Goal: Communication & Community: Share content

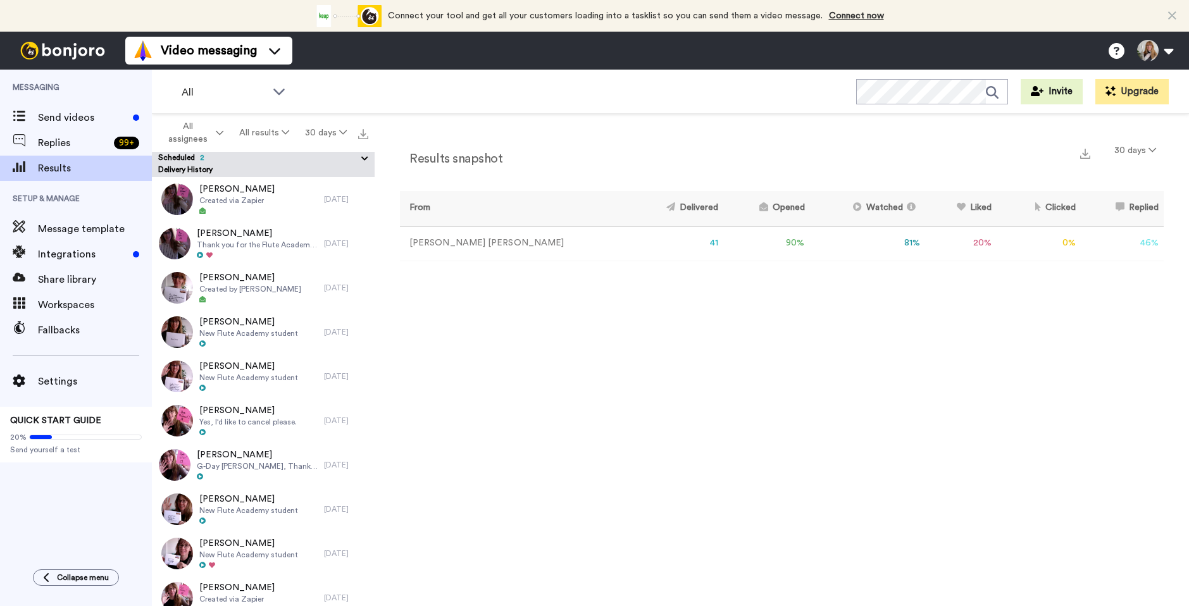
click at [262, 159] on button "Scheduled 2" at bounding box center [266, 159] width 216 height 14
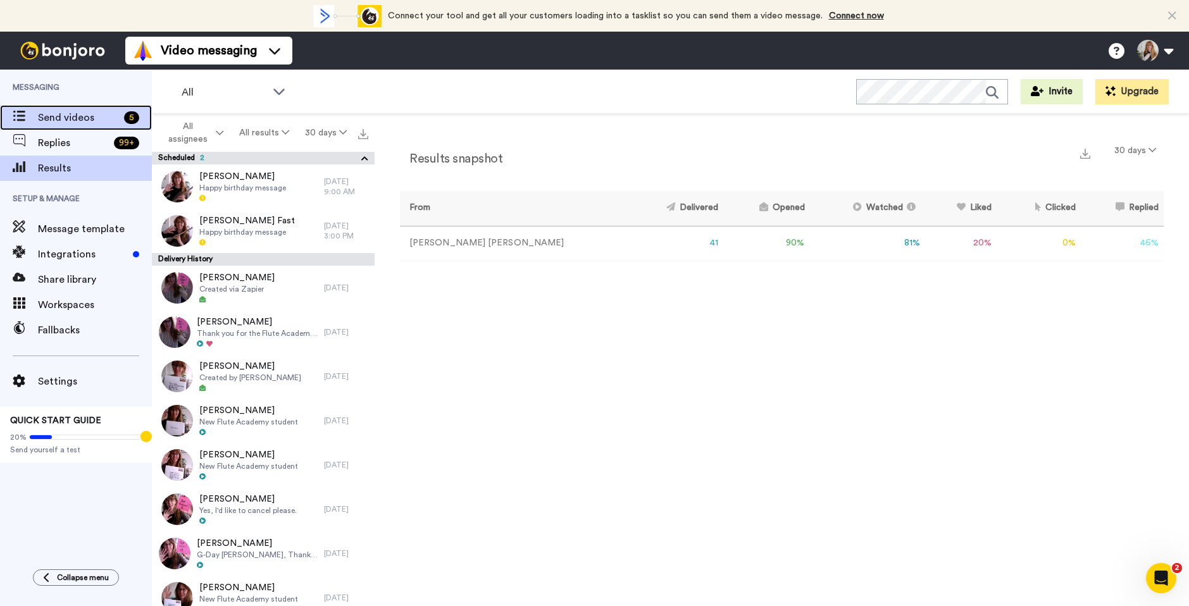
click at [85, 121] on span "Send videos" at bounding box center [78, 117] width 81 height 15
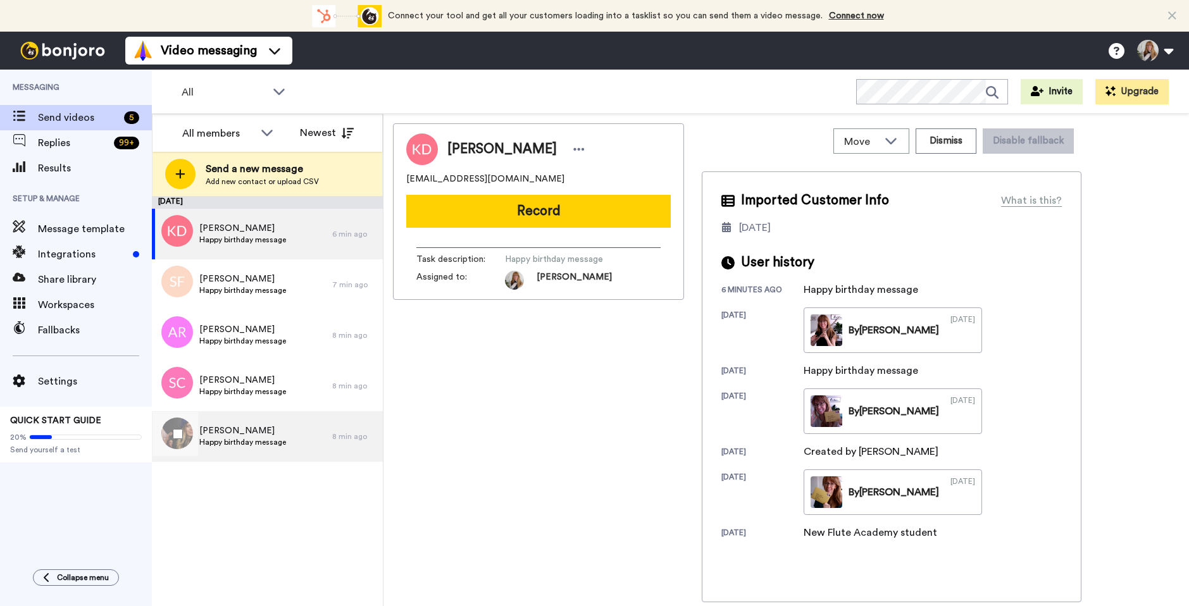
click at [295, 431] on div "Bridget Baines Happy birthday message" at bounding box center [242, 436] width 180 height 51
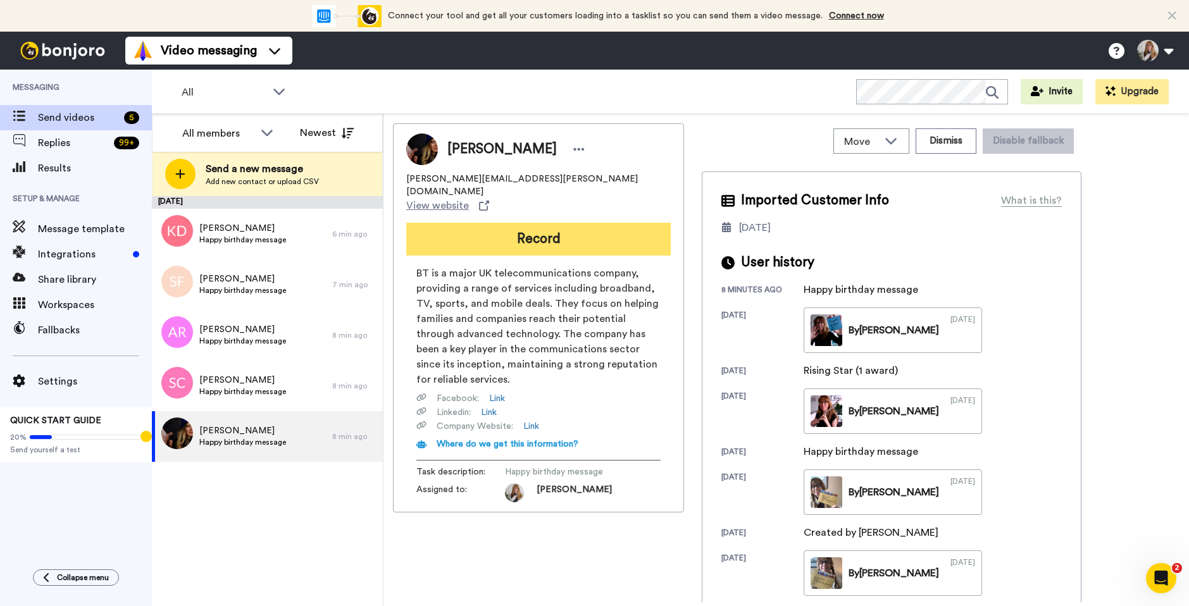
click at [559, 223] on button "Record" at bounding box center [538, 239] width 264 height 33
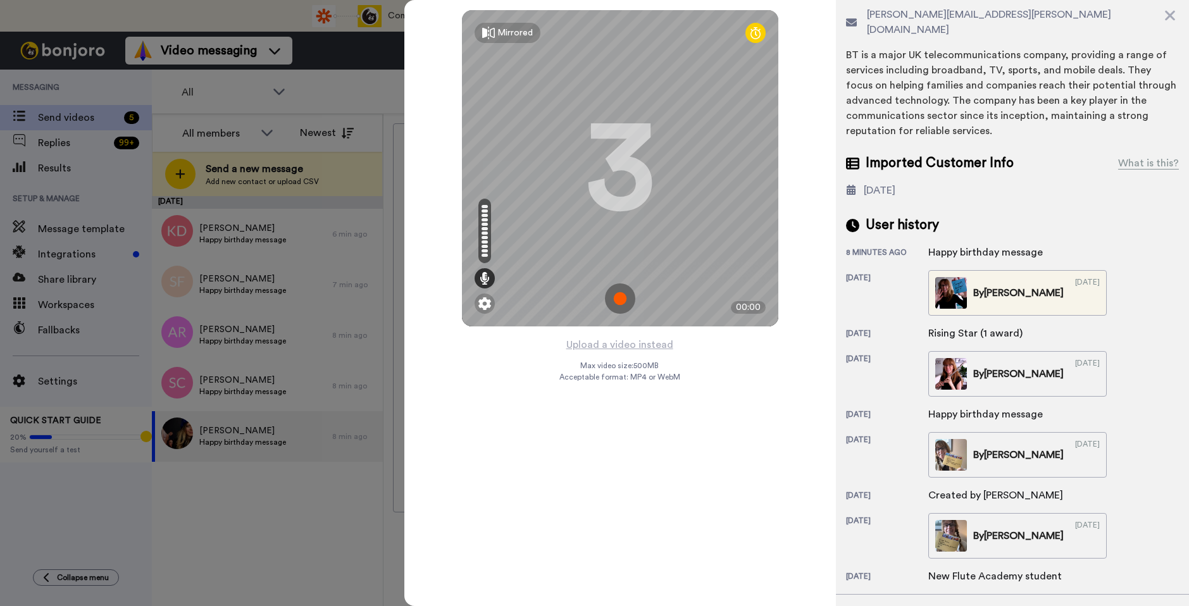
scroll to position [149, 0]
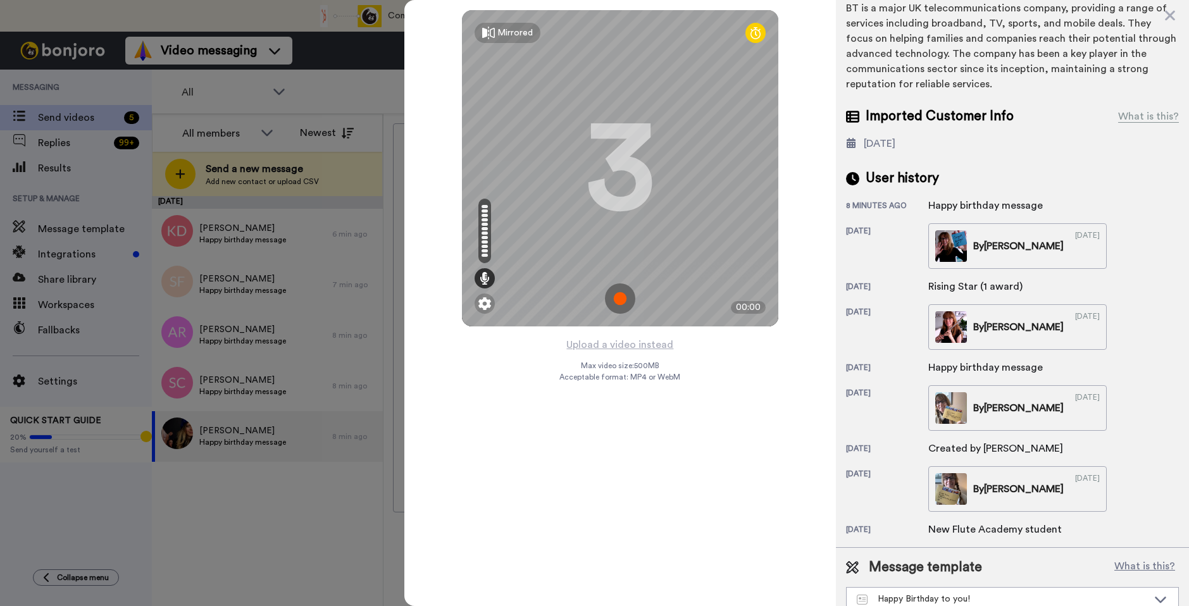
click at [621, 297] on img at bounding box center [620, 298] width 30 height 30
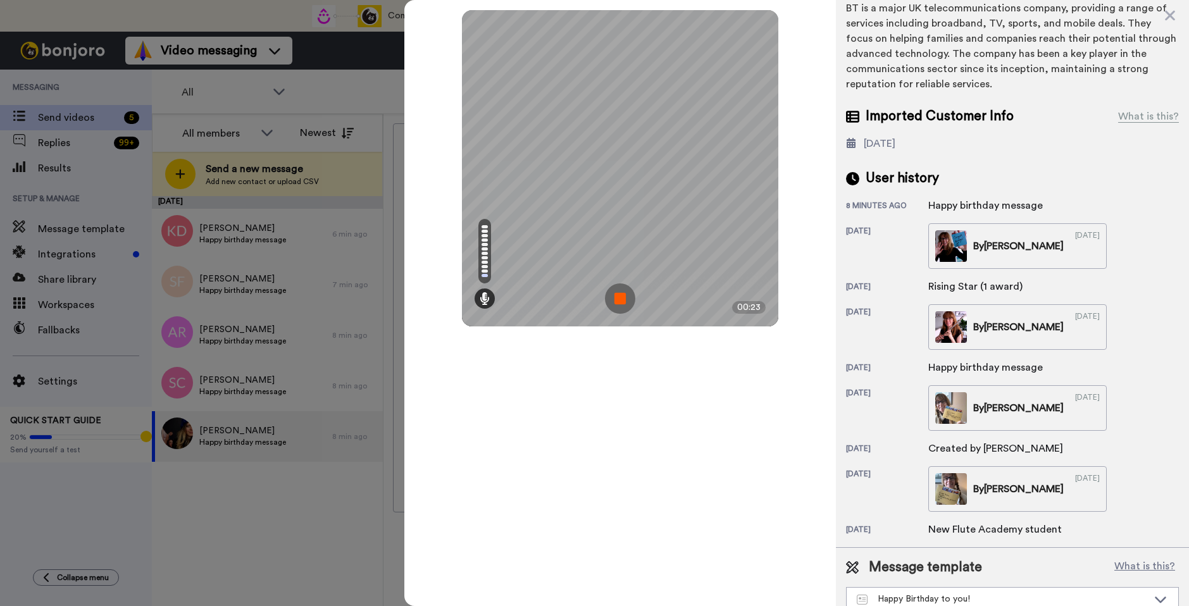
click at [612, 299] on img at bounding box center [620, 298] width 30 height 30
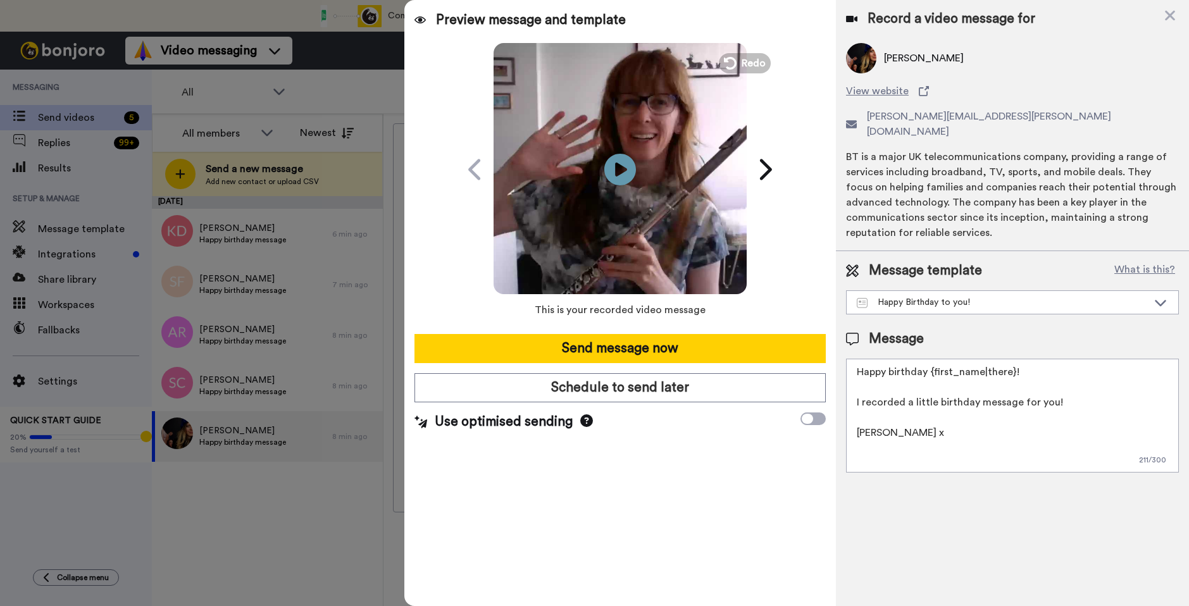
scroll to position [0, 0]
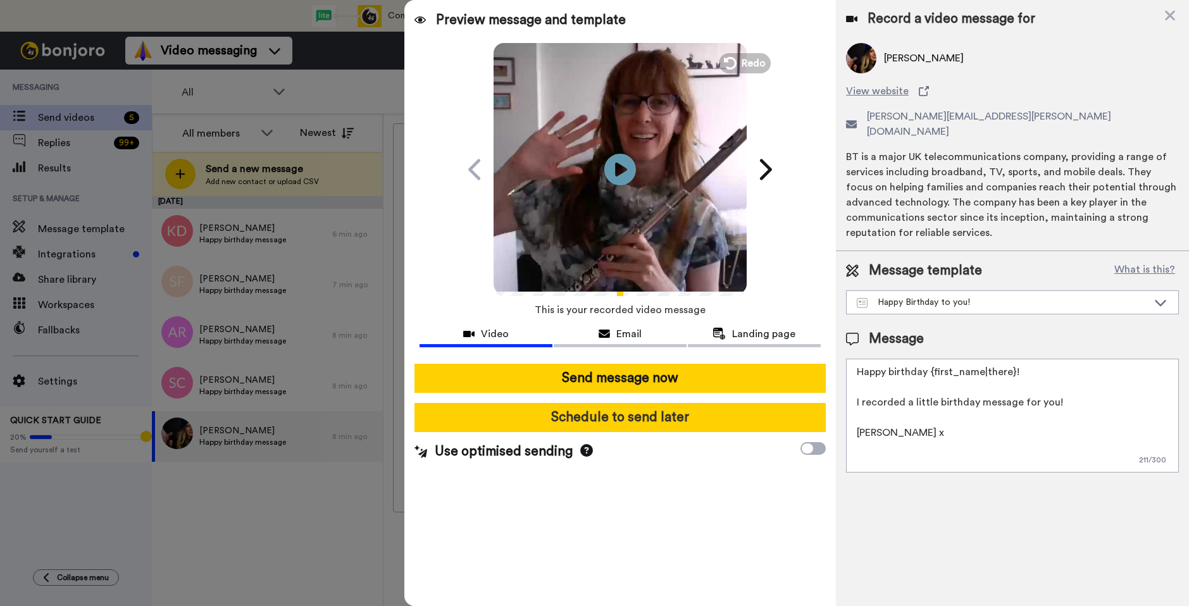
click at [646, 414] on button "Schedule to send later" at bounding box center [619, 417] width 411 height 29
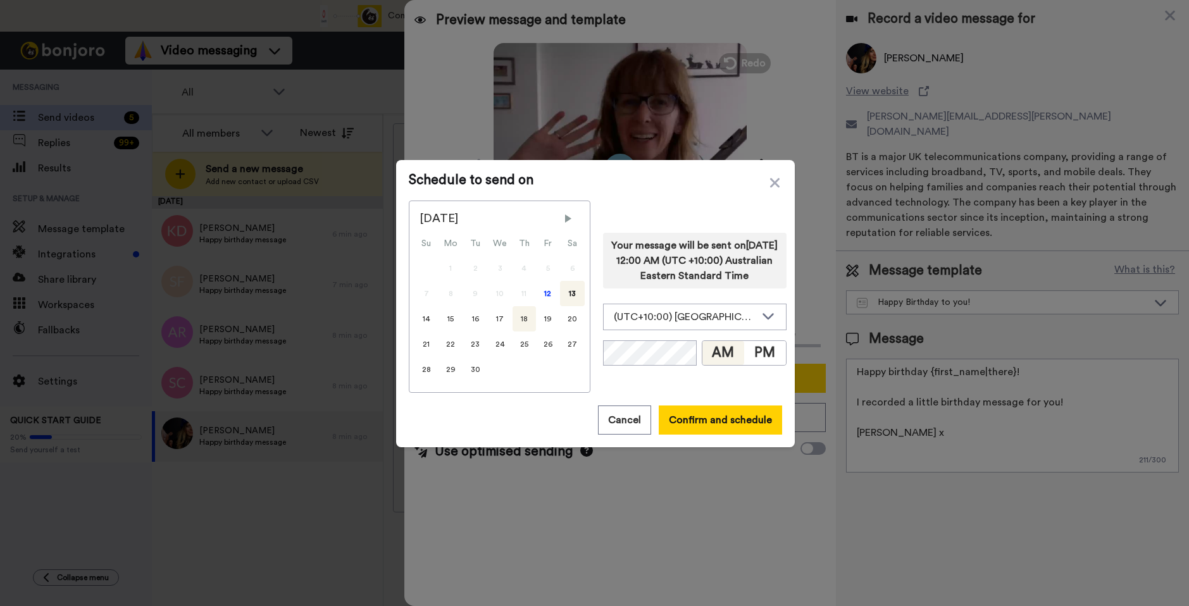
click at [514, 316] on div "18" at bounding box center [523, 318] width 23 height 25
click at [764, 362] on button "PM" at bounding box center [765, 353] width 42 height 24
click at [694, 426] on button "Confirm and schedule" at bounding box center [720, 419] width 123 height 29
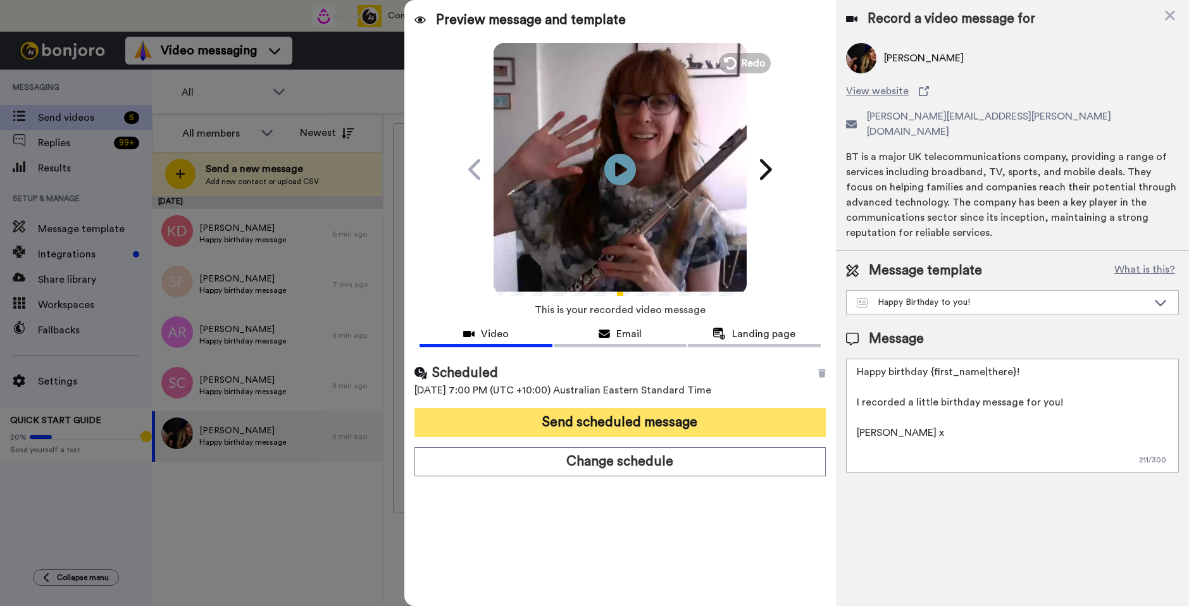
click at [673, 424] on button "Send scheduled message" at bounding box center [619, 422] width 411 height 29
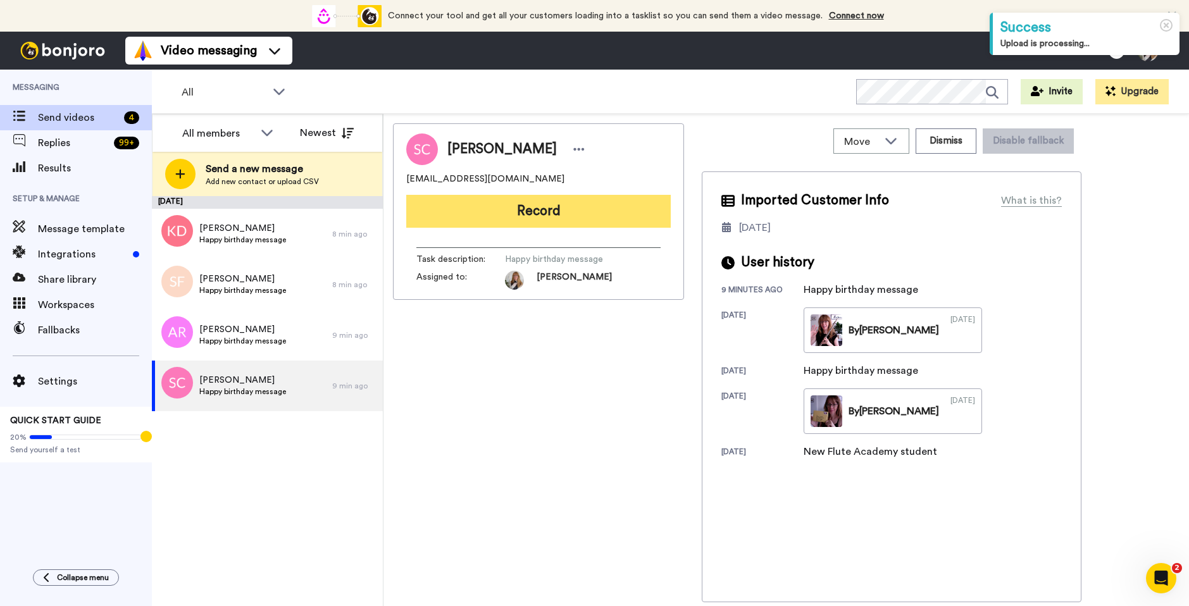
click at [523, 214] on button "Record" at bounding box center [538, 211] width 264 height 33
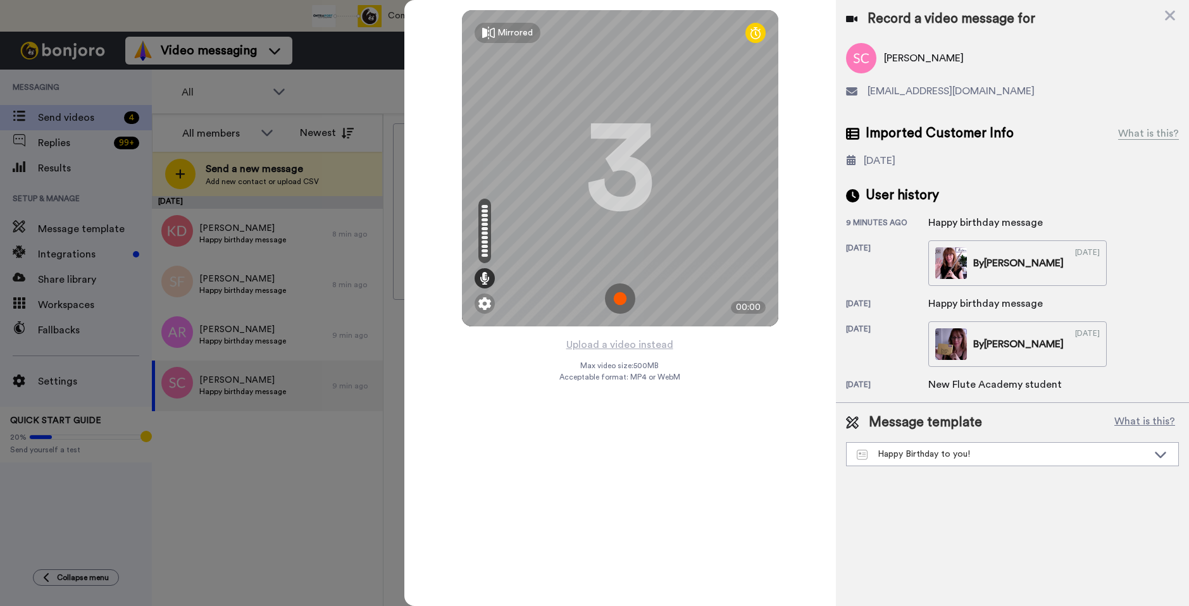
click at [624, 295] on img at bounding box center [620, 298] width 30 height 30
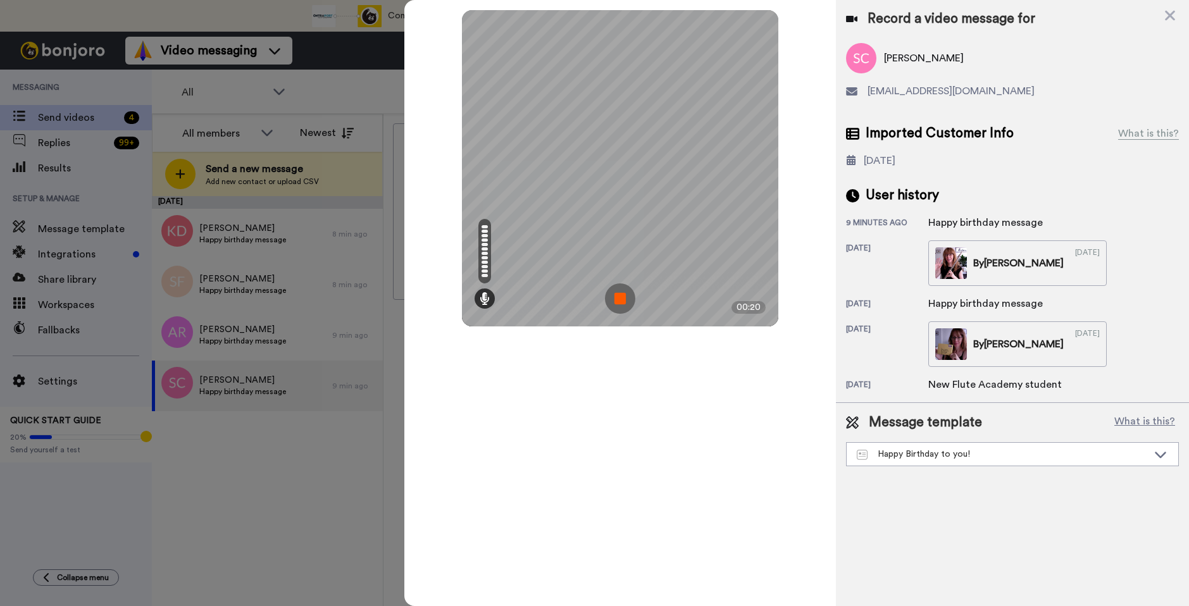
click at [624, 295] on img at bounding box center [620, 298] width 30 height 30
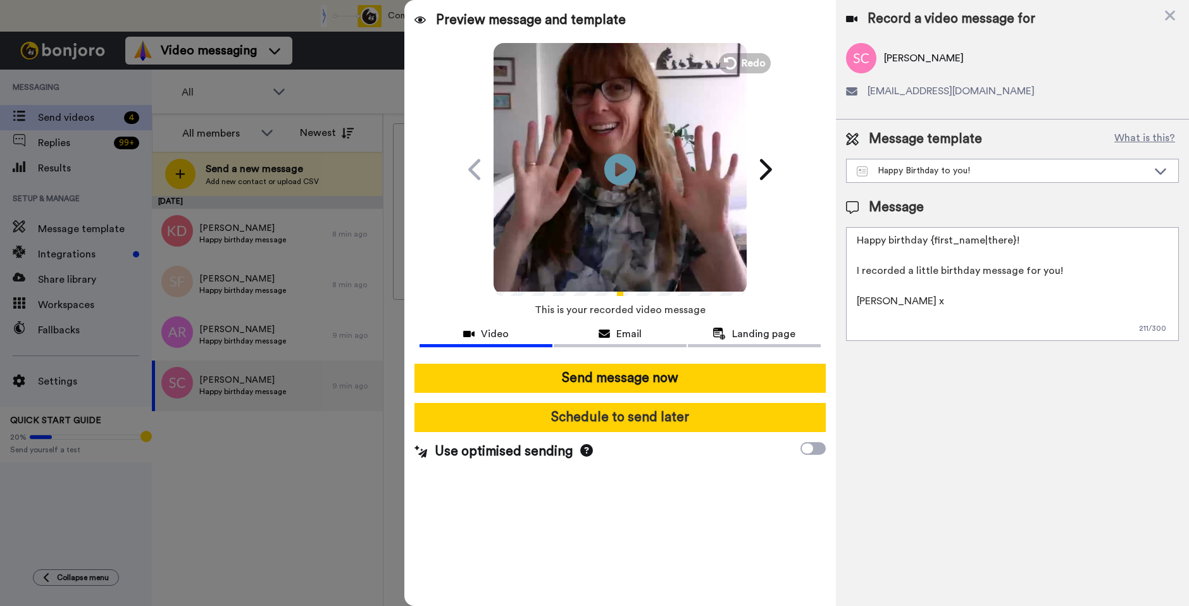
click at [640, 414] on button "Schedule to send later" at bounding box center [619, 417] width 411 height 29
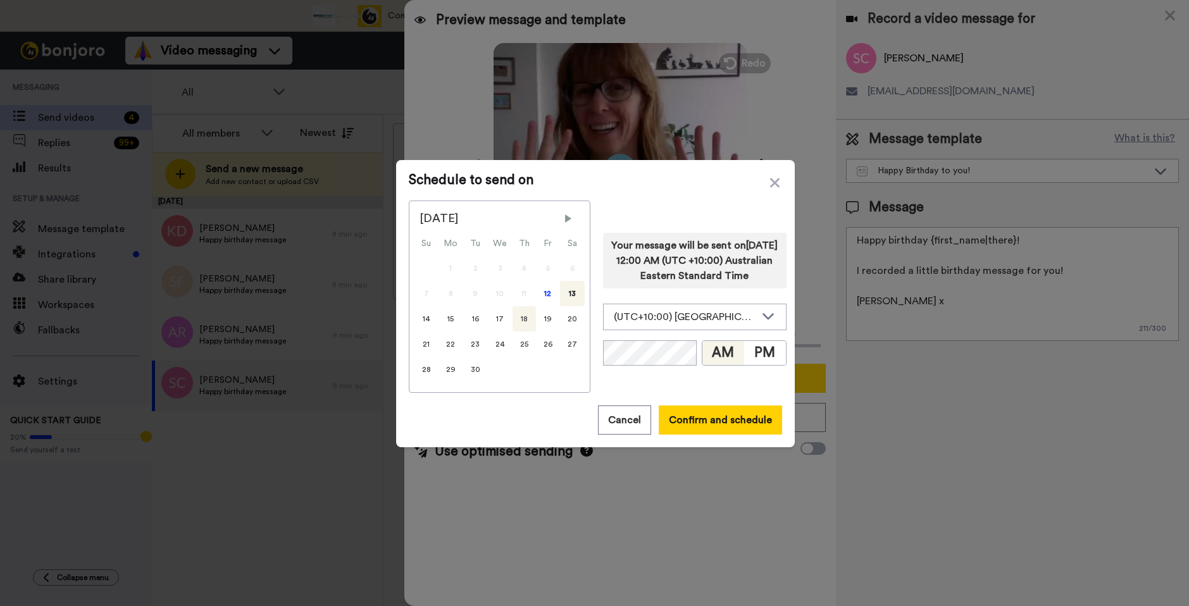
click at [524, 324] on div "18" at bounding box center [523, 318] width 23 height 25
click at [748, 365] on button "PM" at bounding box center [765, 353] width 42 height 24
click at [700, 422] on button "Confirm and schedule" at bounding box center [720, 419] width 123 height 29
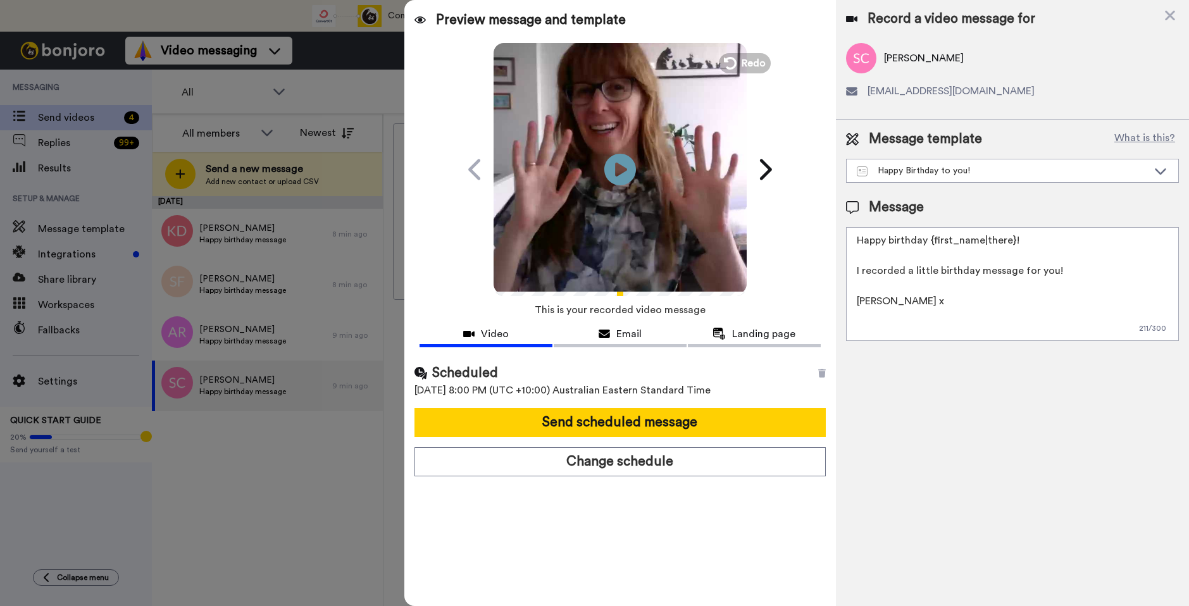
click at [700, 422] on button "Send scheduled message" at bounding box center [619, 422] width 411 height 29
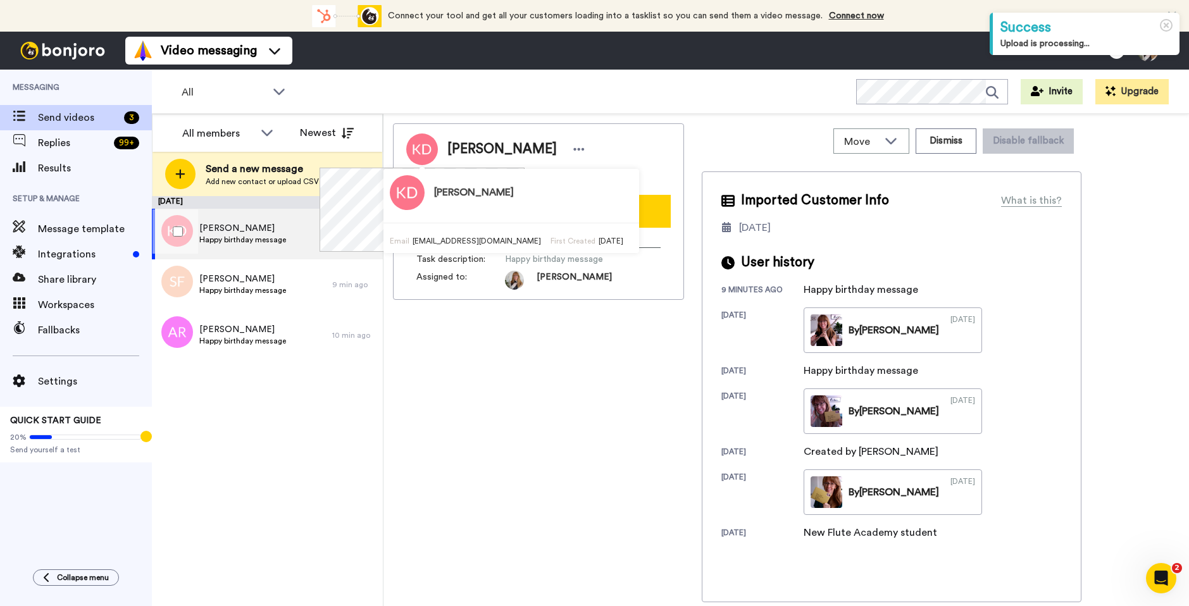
click at [275, 238] on span "Happy birthday message" at bounding box center [242, 240] width 87 height 10
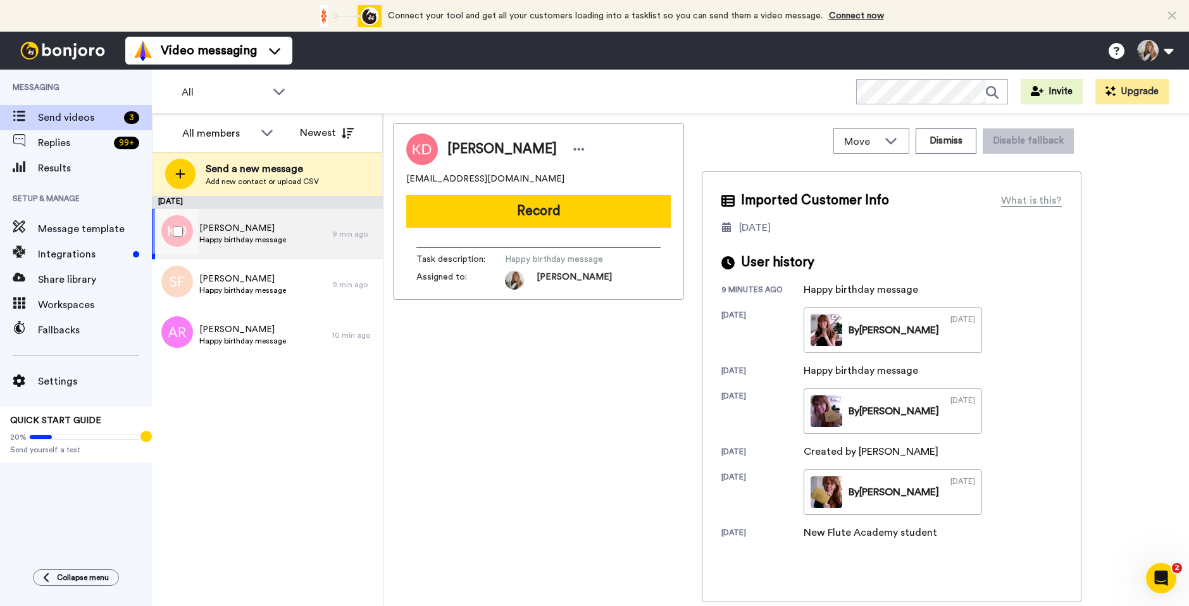
click at [274, 235] on span "Happy birthday message" at bounding box center [242, 240] width 87 height 10
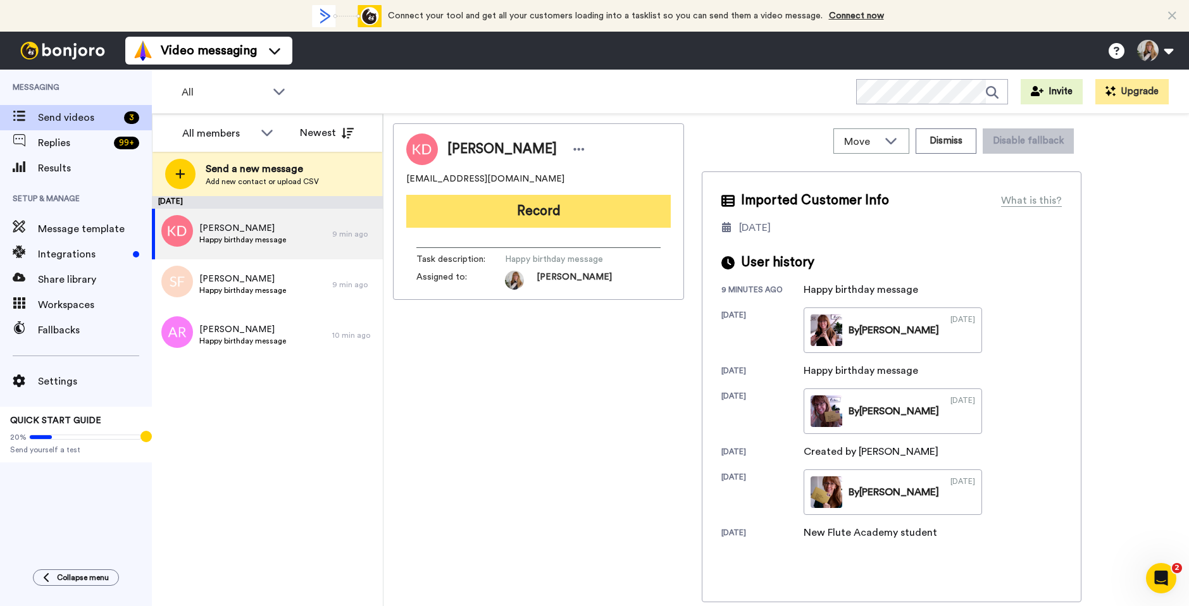
click at [533, 222] on button "Record" at bounding box center [538, 211] width 264 height 33
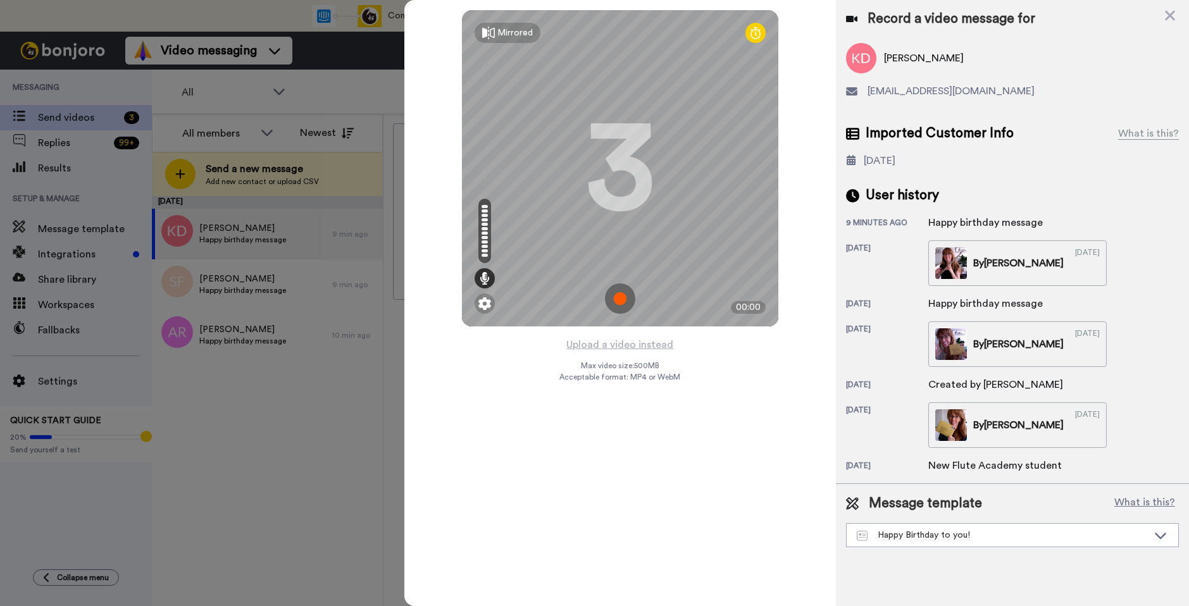
click at [621, 302] on img at bounding box center [620, 298] width 30 height 30
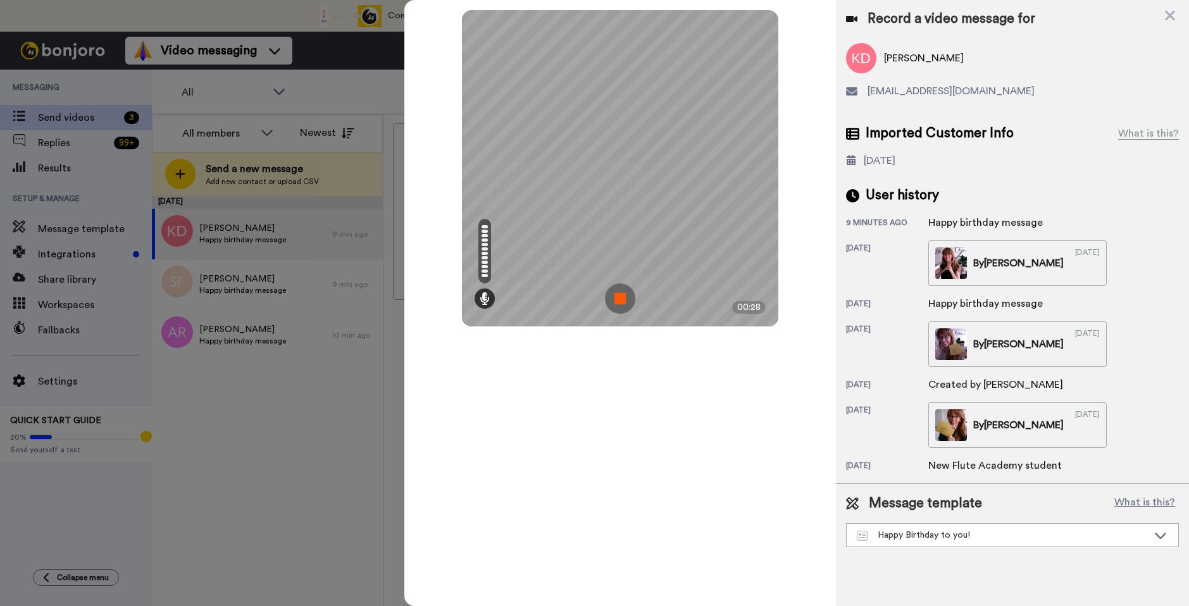
click at [619, 304] on img at bounding box center [620, 298] width 30 height 30
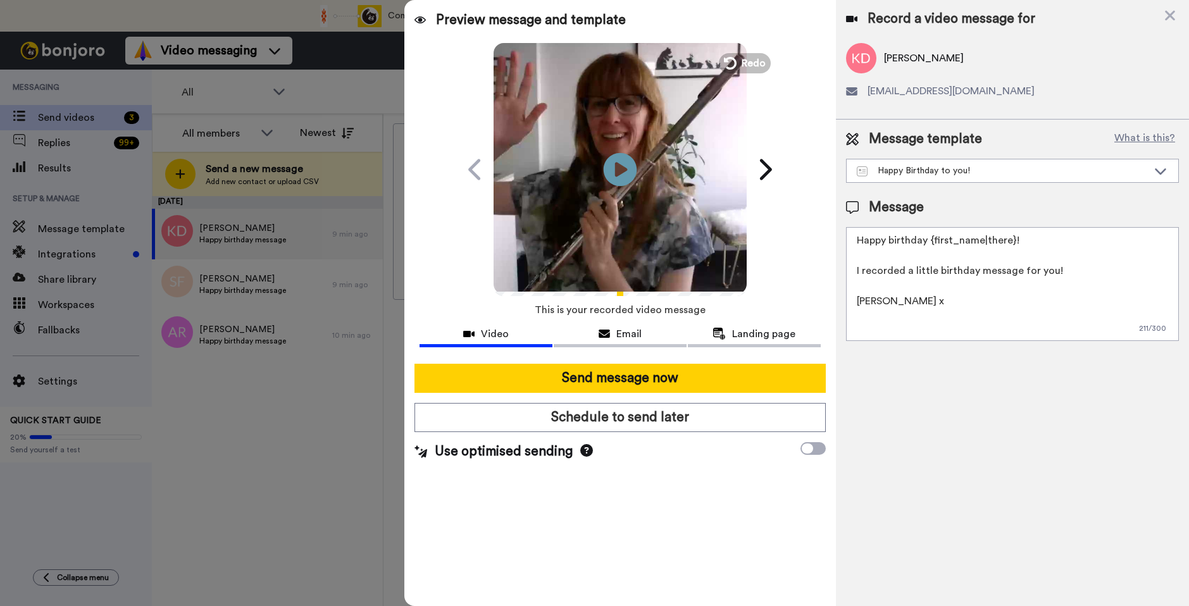
click at [618, 163] on icon "Play/Pause" at bounding box center [620, 169] width 34 height 60
click at [617, 172] on icon "Play/Pause" at bounding box center [620, 169] width 34 height 60
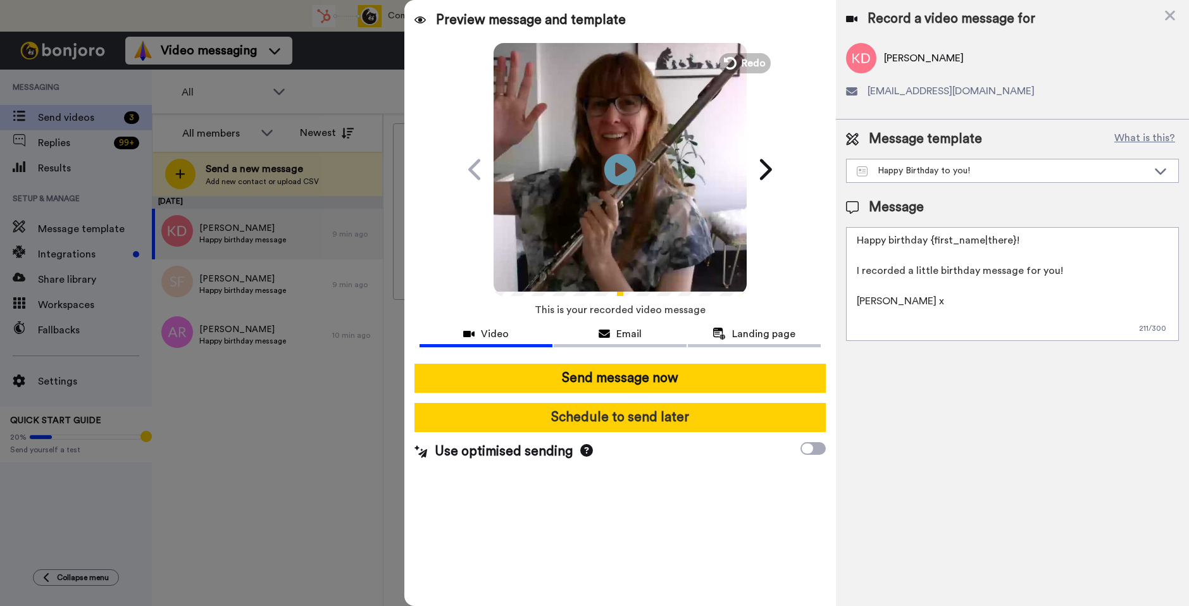
click at [641, 416] on button "Schedule to send later" at bounding box center [619, 417] width 411 height 29
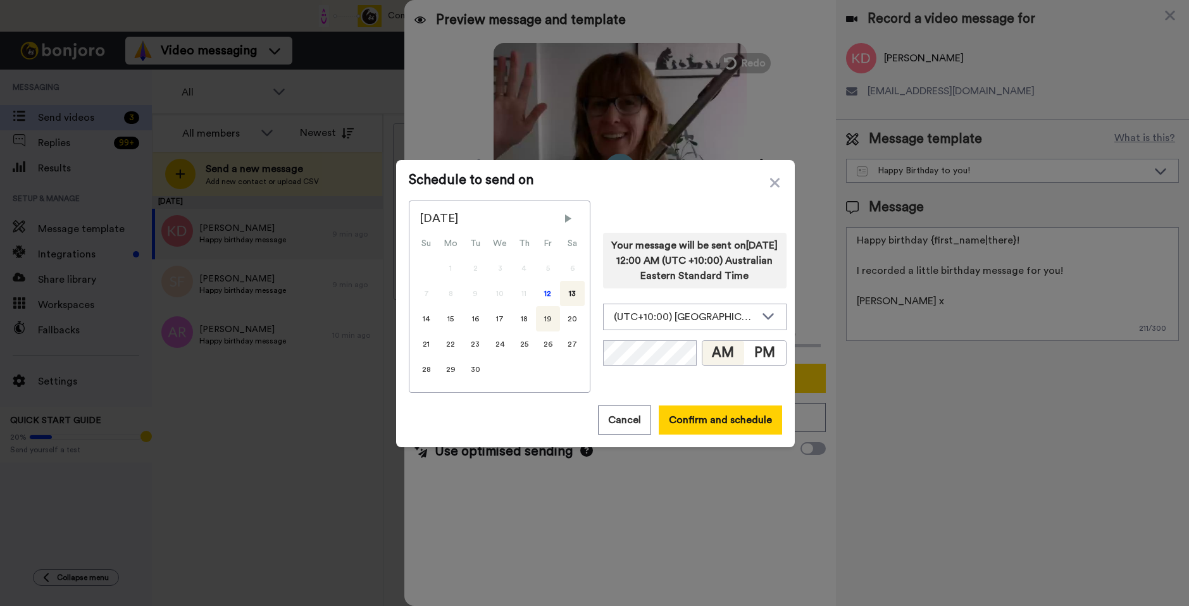
click at [550, 321] on div "19" at bounding box center [548, 318] width 24 height 25
drag, startPoint x: 753, startPoint y: 362, endPoint x: 723, endPoint y: 367, distance: 30.8
click at [753, 362] on button "PM" at bounding box center [765, 353] width 42 height 24
click at [691, 410] on button "Confirm and schedule" at bounding box center [720, 419] width 123 height 29
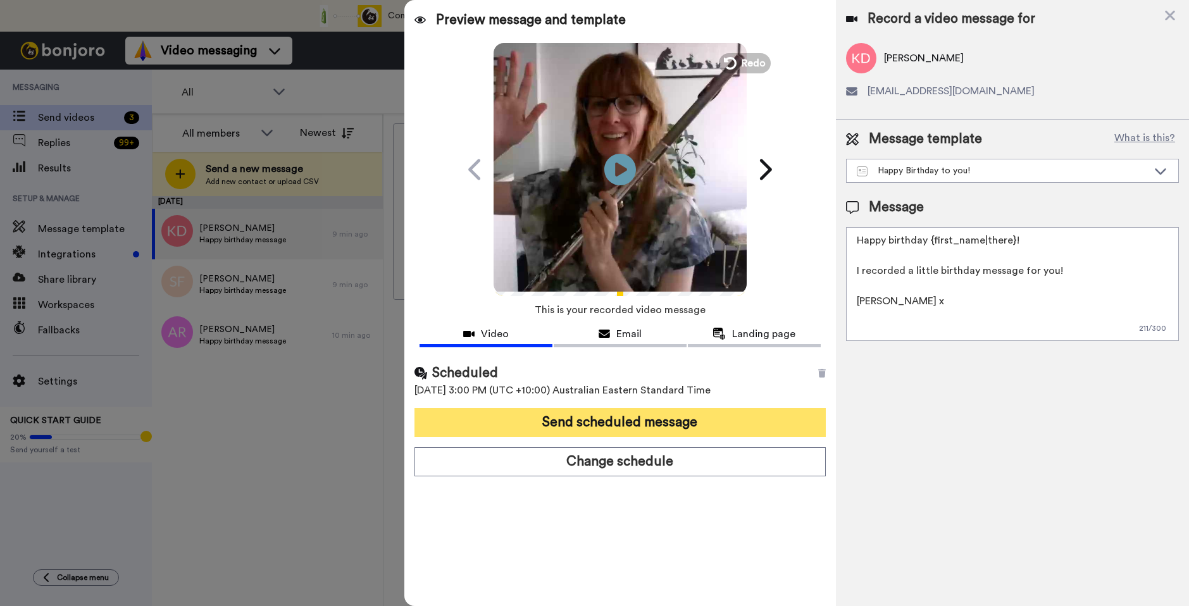
click at [691, 414] on button "Send scheduled message" at bounding box center [619, 422] width 411 height 29
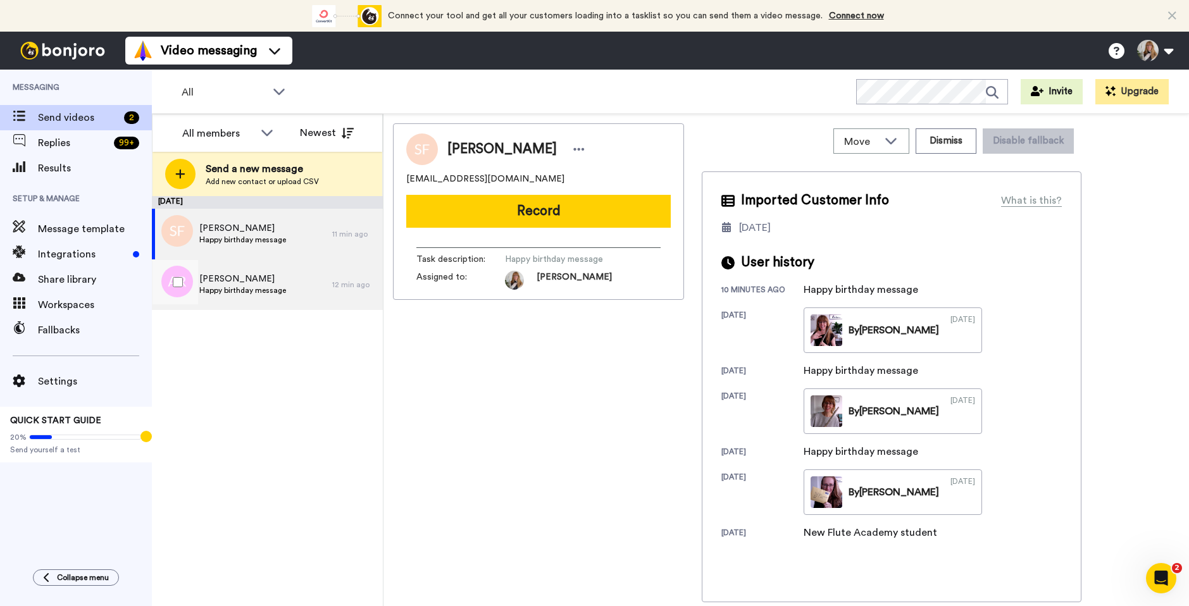
click at [285, 284] on div "[PERSON_NAME] Happy birthday message" at bounding box center [242, 284] width 180 height 51
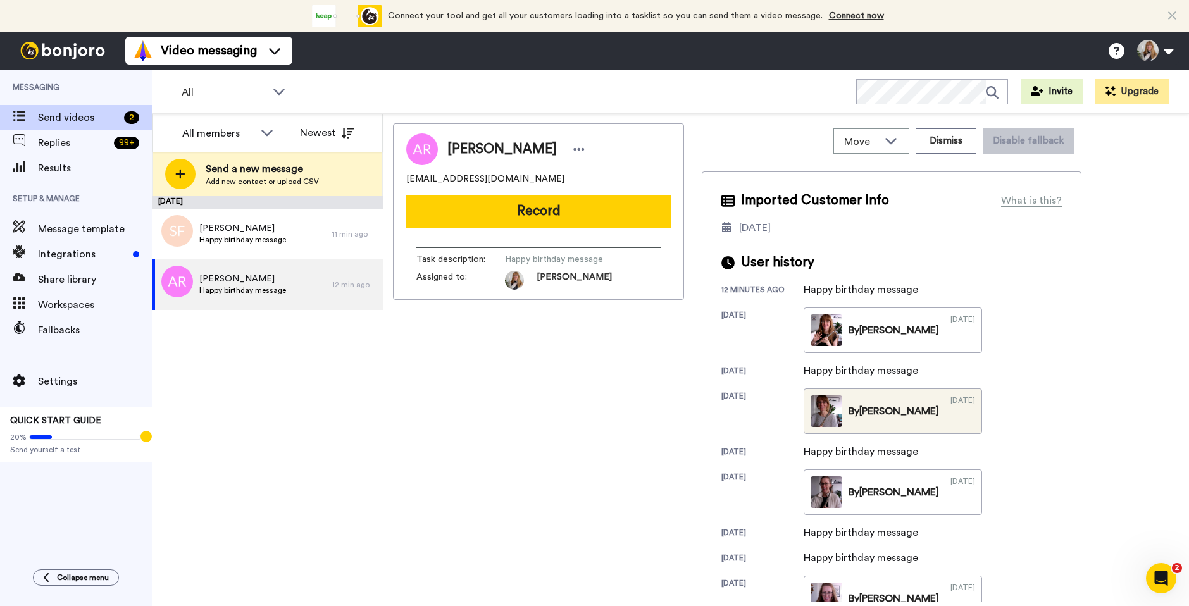
scroll to position [64, 0]
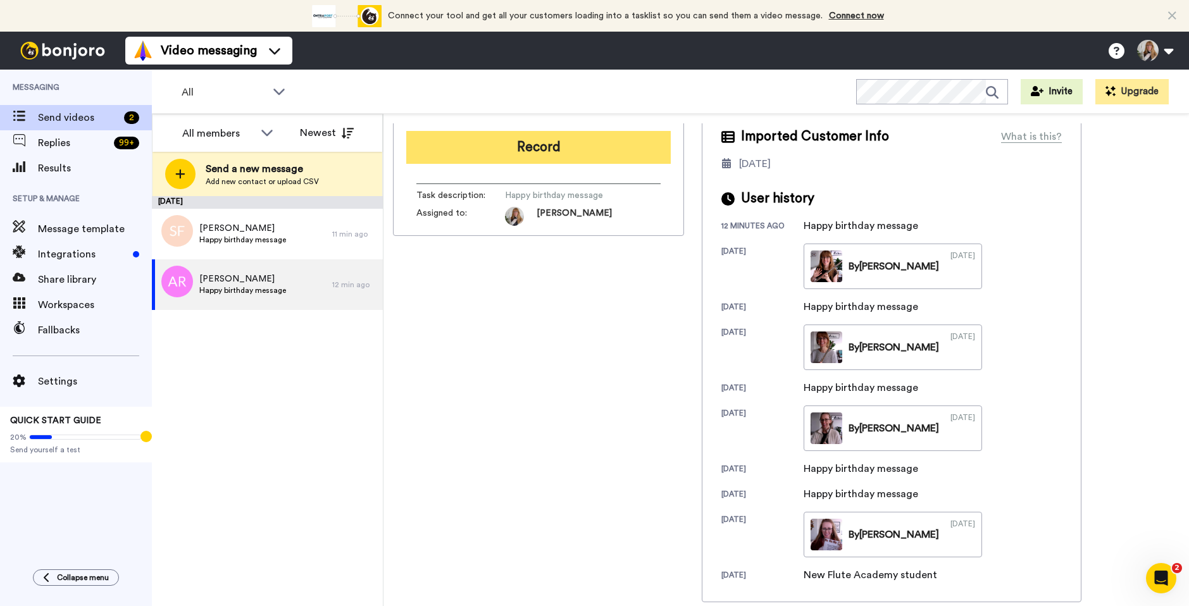
click at [529, 151] on button "Record" at bounding box center [538, 147] width 264 height 33
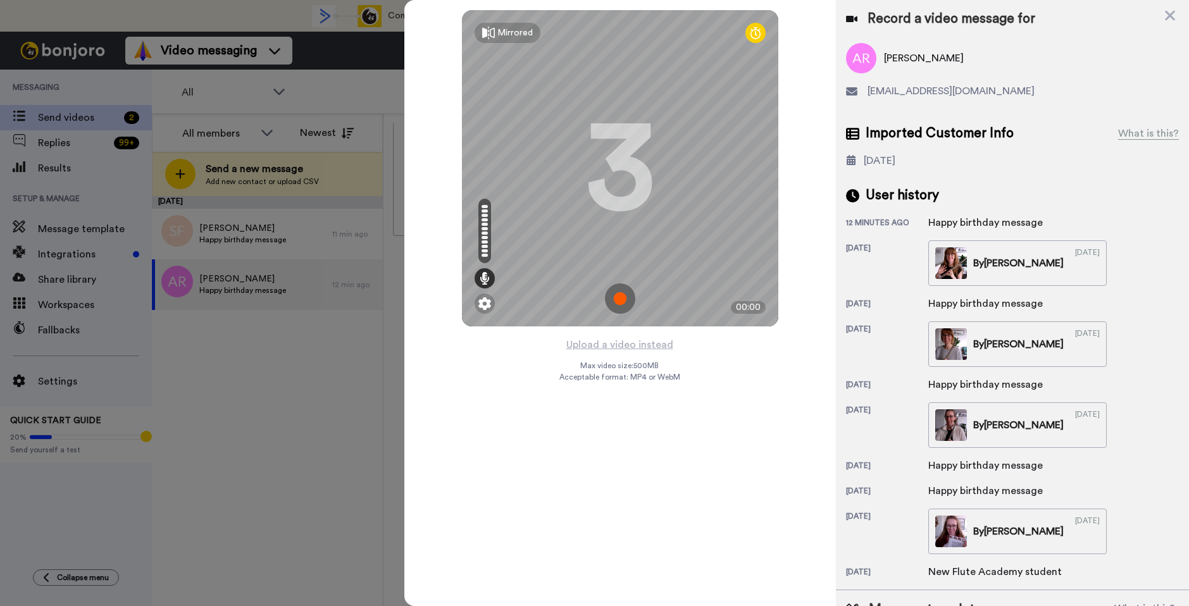
click at [619, 298] on img at bounding box center [620, 298] width 30 height 30
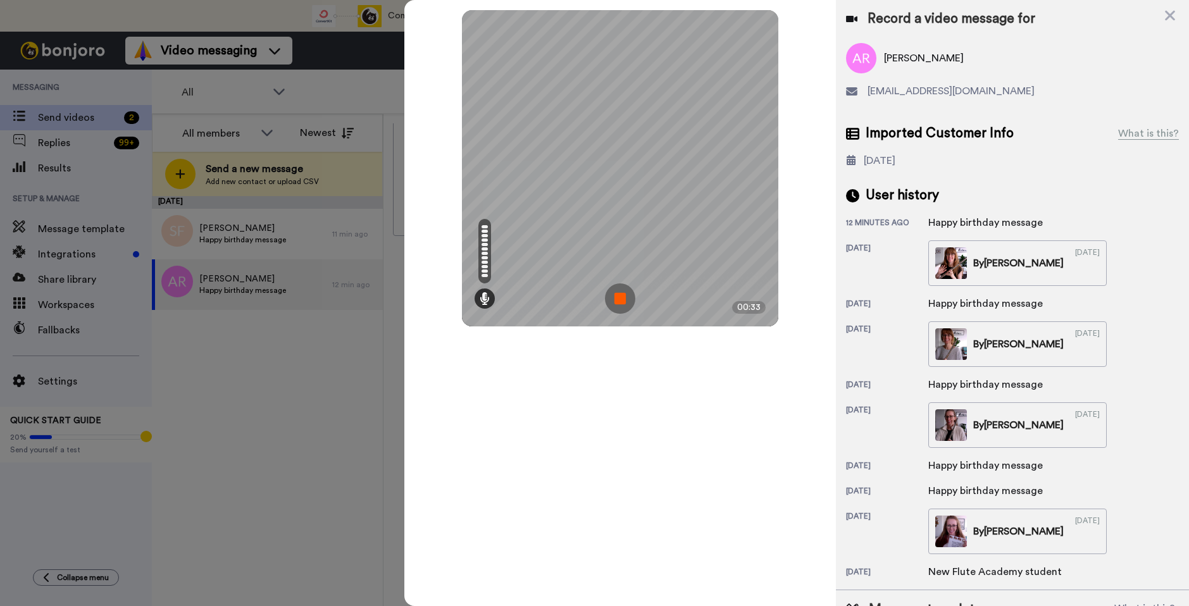
click at [619, 298] on img at bounding box center [620, 298] width 30 height 30
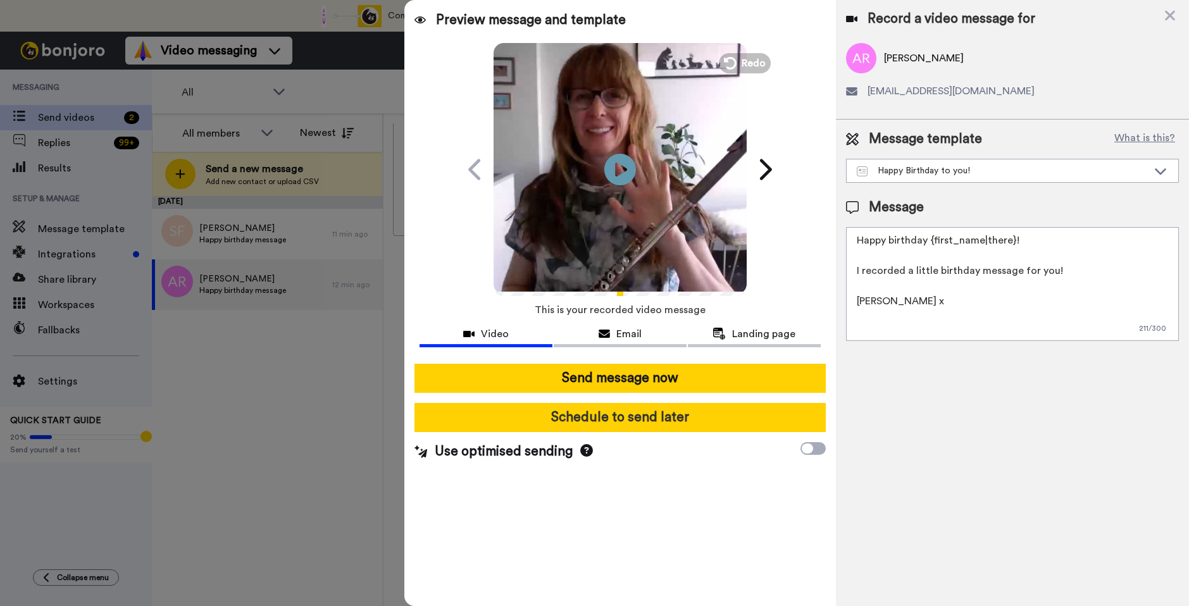
click at [604, 415] on button "Schedule to send later" at bounding box center [619, 417] width 411 height 29
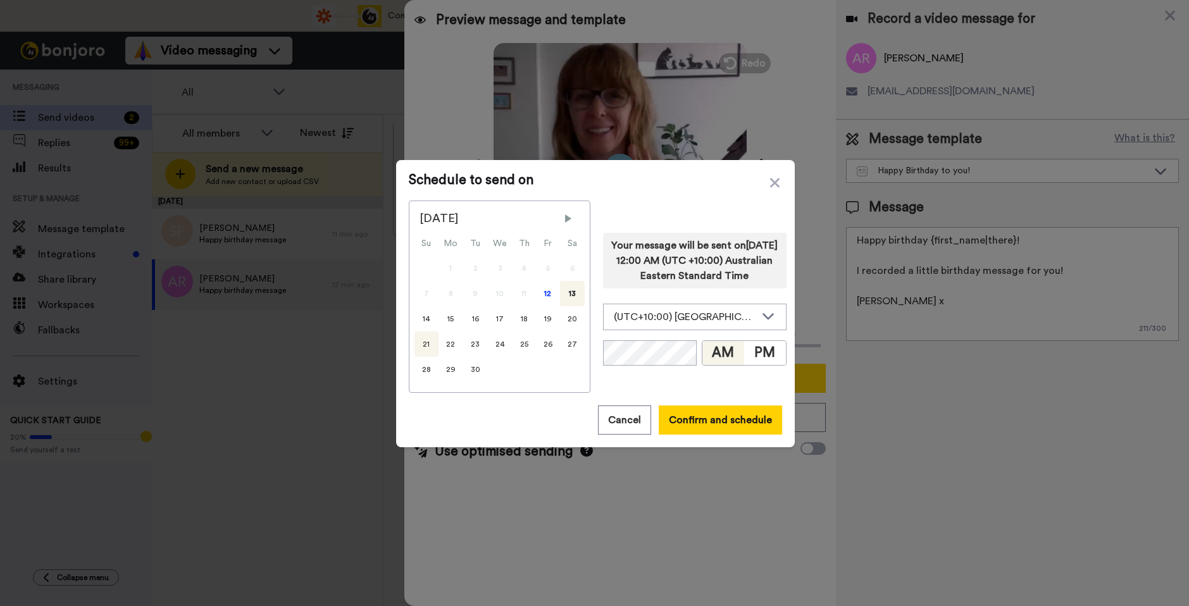
drag, startPoint x: 433, startPoint y: 343, endPoint x: 557, endPoint y: 372, distance: 127.4
click at [434, 344] on div "21" at bounding box center [426, 343] width 24 height 25
click at [757, 365] on button "PM" at bounding box center [765, 353] width 42 height 24
click at [689, 413] on button "Confirm and schedule" at bounding box center [720, 419] width 123 height 29
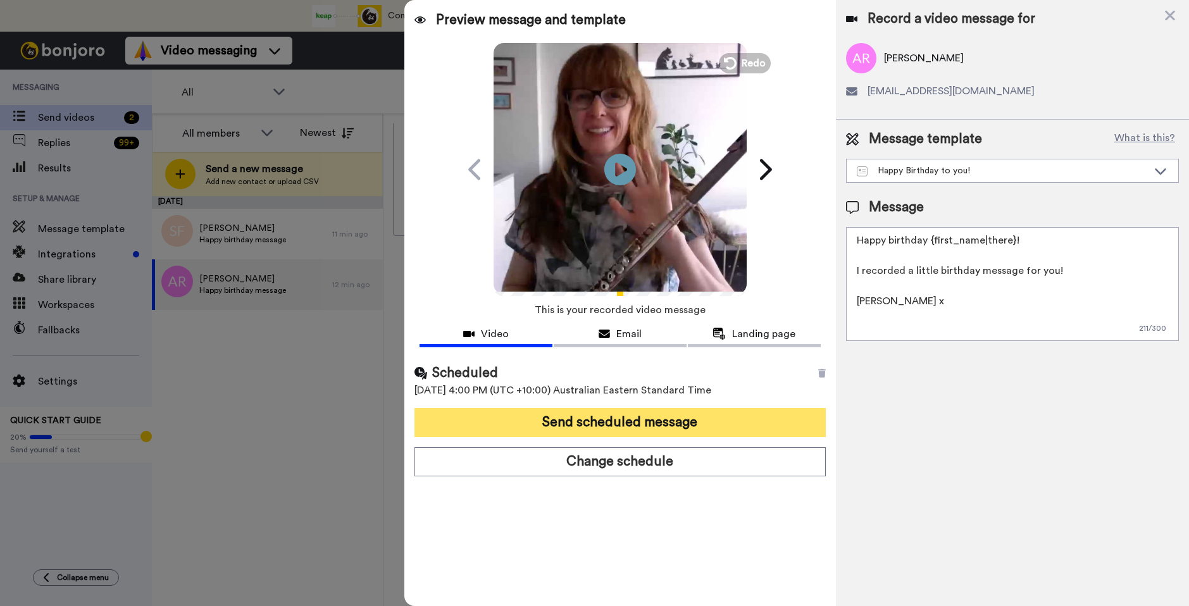
click at [688, 411] on button "Send scheduled message" at bounding box center [619, 422] width 411 height 29
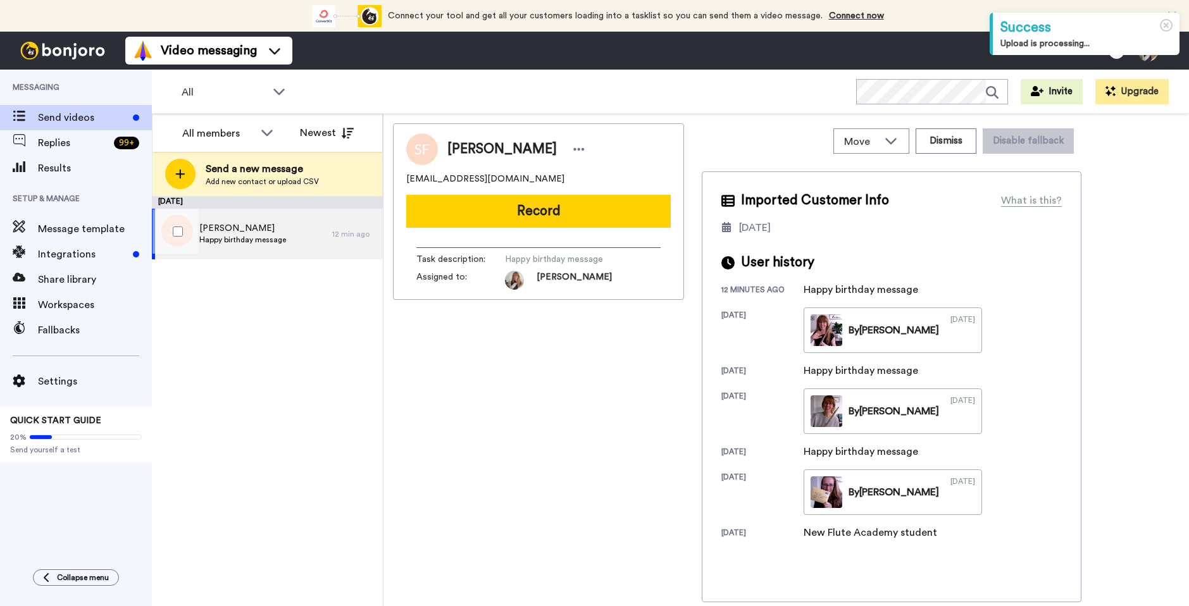
click at [244, 235] on span "Happy birthday message" at bounding box center [242, 240] width 87 height 10
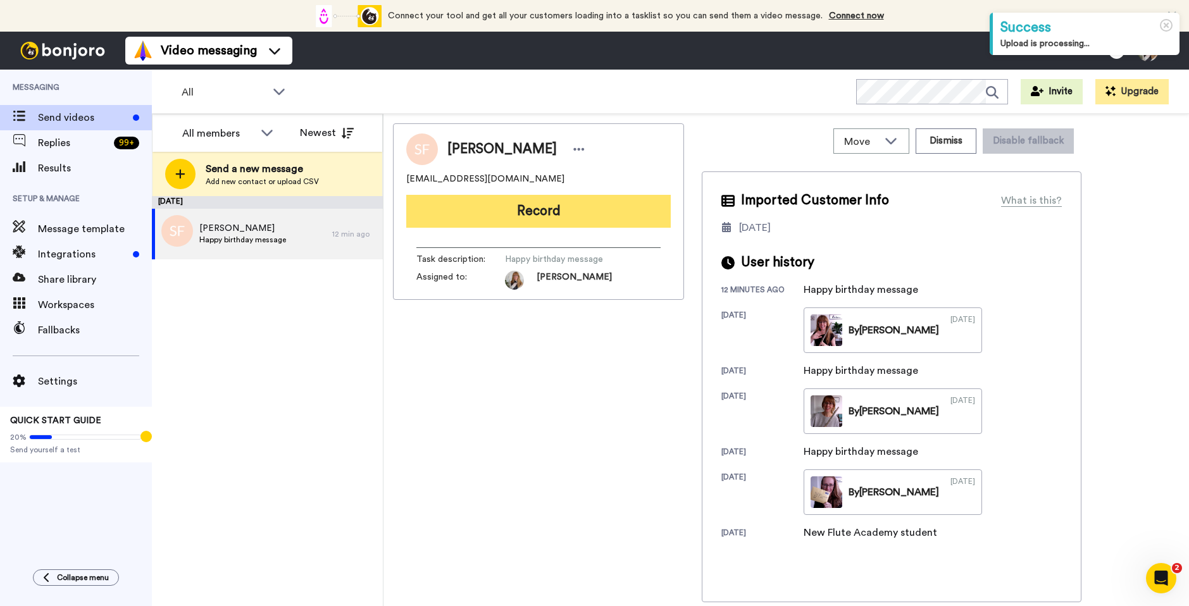
click at [492, 210] on button "Record" at bounding box center [538, 211] width 264 height 33
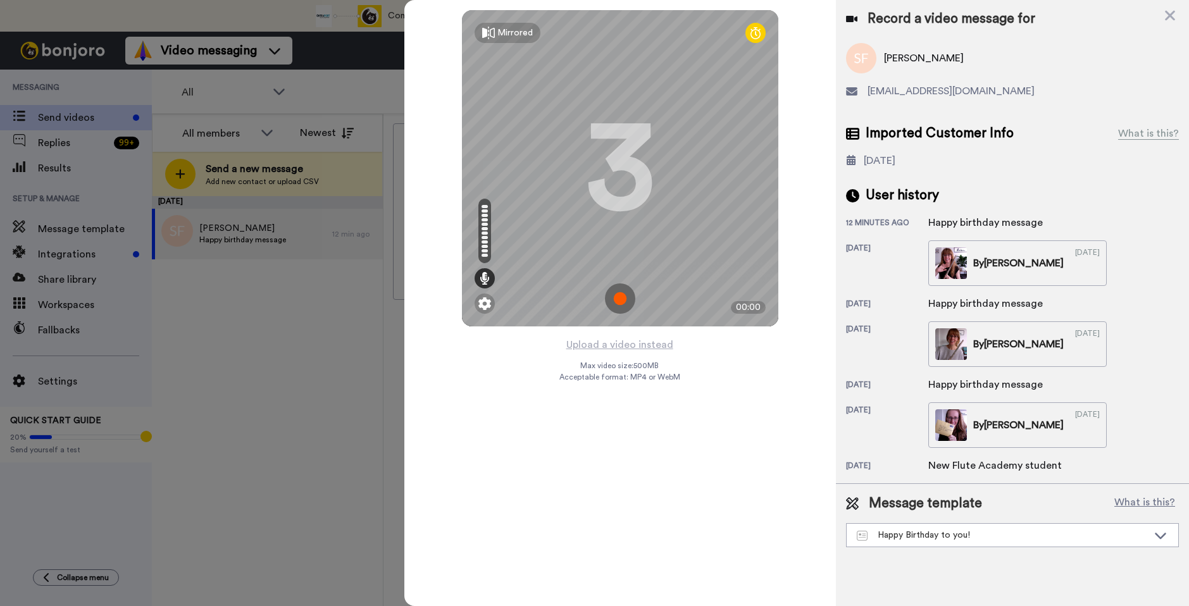
click at [622, 294] on img at bounding box center [620, 298] width 30 height 30
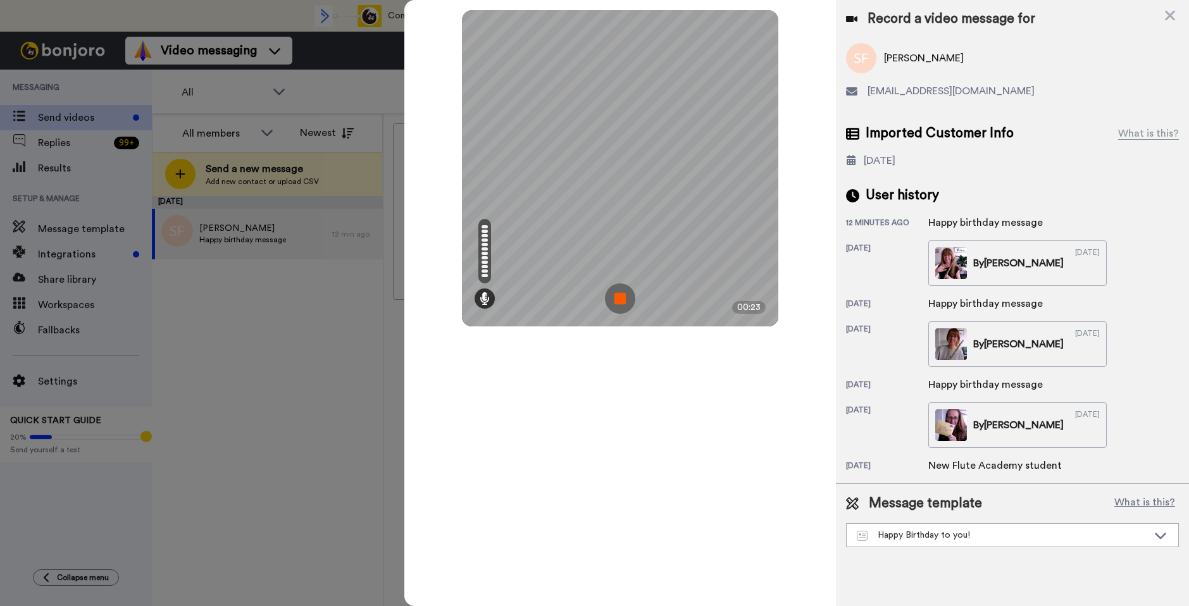
click at [622, 294] on img at bounding box center [620, 298] width 30 height 30
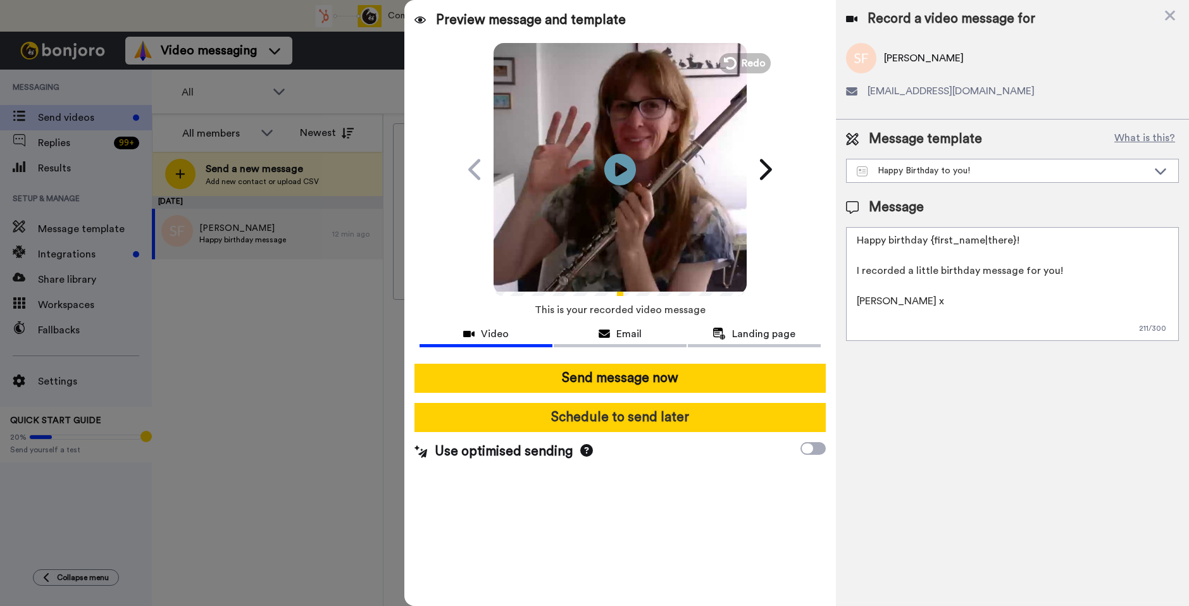
click at [621, 426] on button "Schedule to send later" at bounding box center [619, 417] width 411 height 29
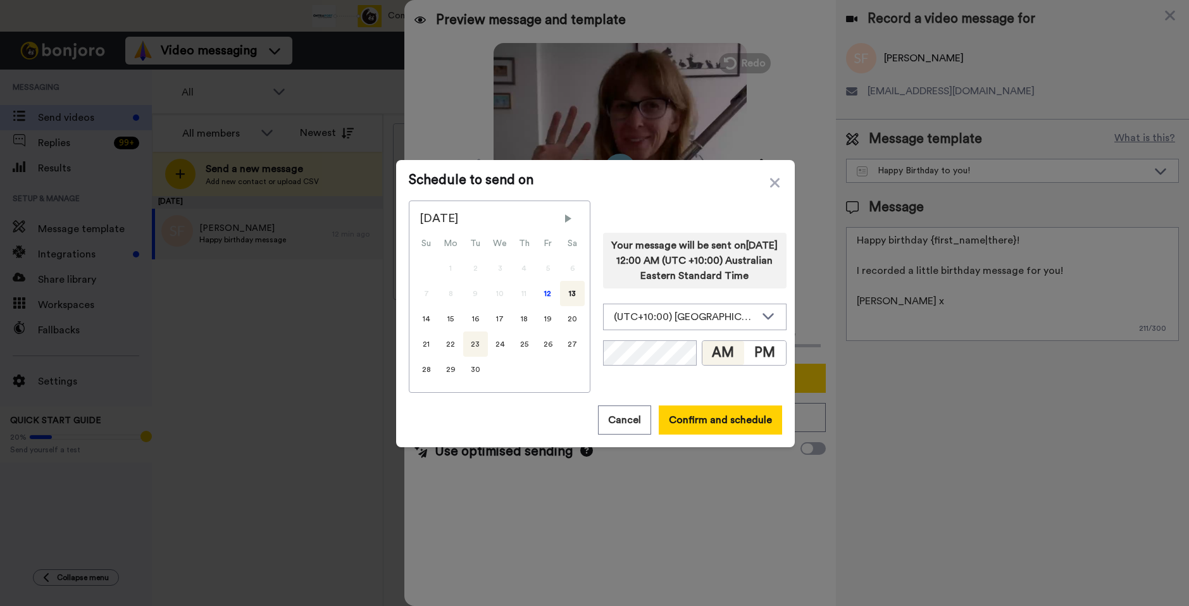
drag, startPoint x: 430, startPoint y: 344, endPoint x: 482, endPoint y: 347, distance: 52.6
click at [430, 344] on div "21" at bounding box center [426, 343] width 24 height 25
click at [760, 365] on button "PM" at bounding box center [765, 353] width 42 height 24
click at [695, 423] on button "Confirm and schedule" at bounding box center [720, 419] width 123 height 29
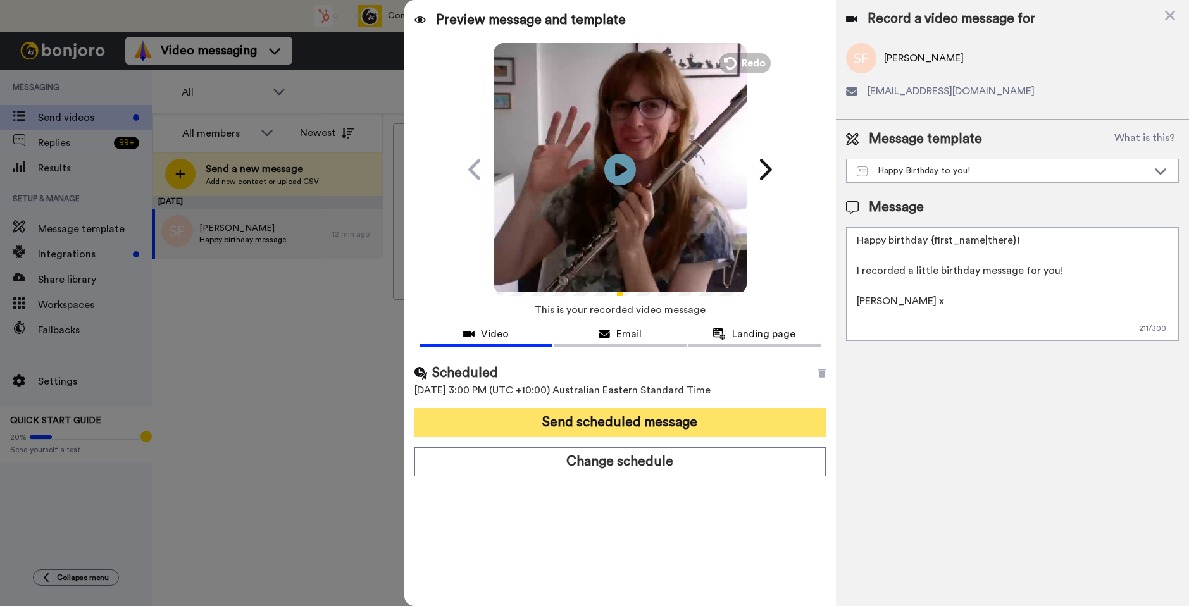
click at [695, 423] on button "Send scheduled message" at bounding box center [619, 422] width 411 height 29
